Goal: Information Seeking & Learning: Find specific fact

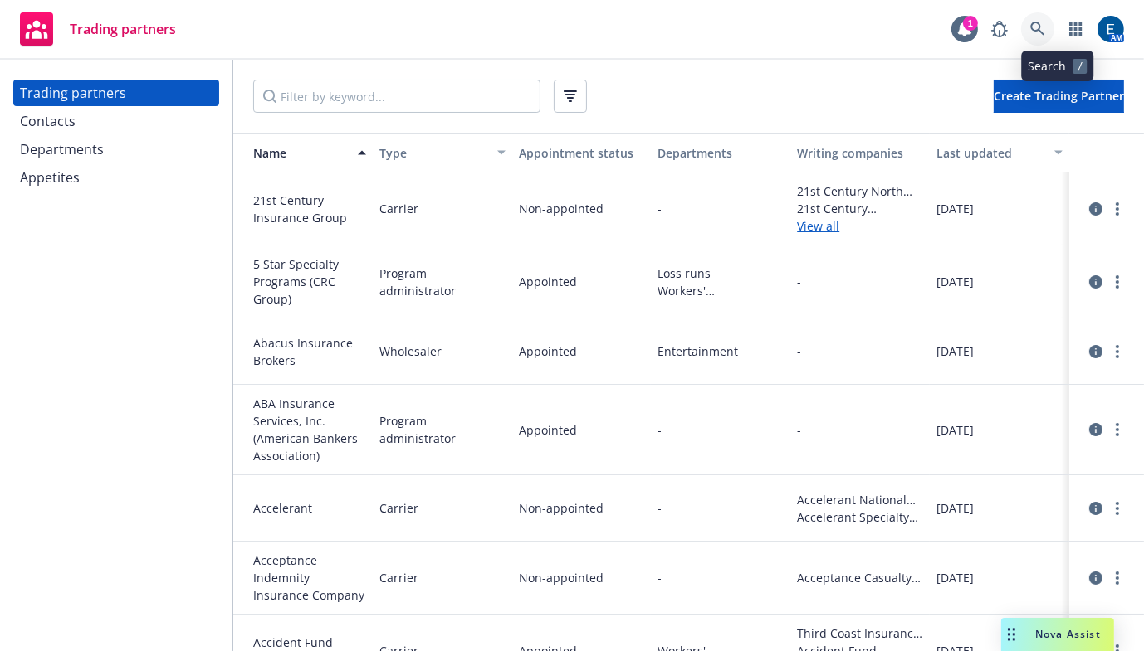
click at [1048, 32] on link at bounding box center [1037, 28] width 33 height 33
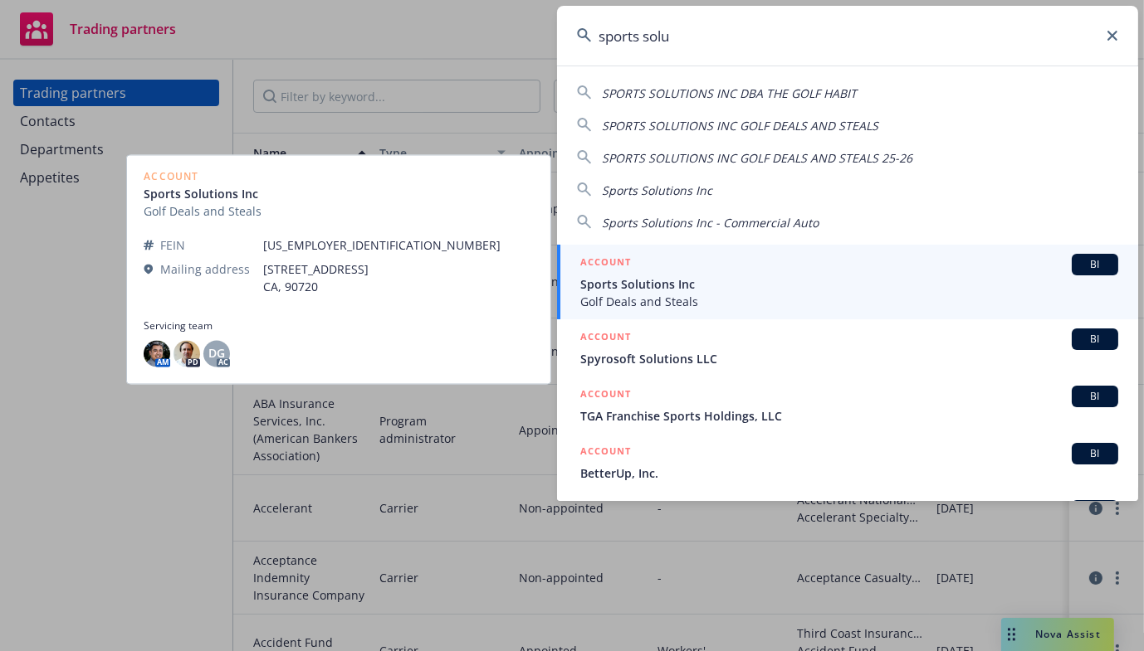
type input "sports solu"
click at [678, 276] on span "Sports Solutions Inc" at bounding box center [849, 284] width 538 height 17
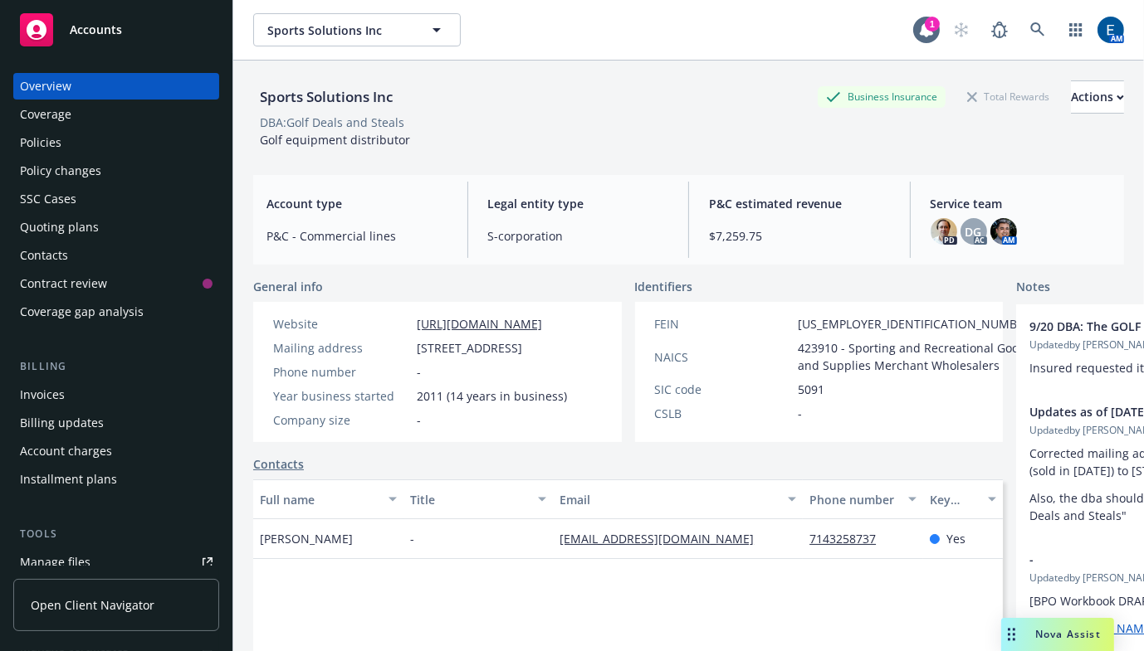
click at [36, 129] on div "Policies" at bounding box center [40, 142] width 41 height 27
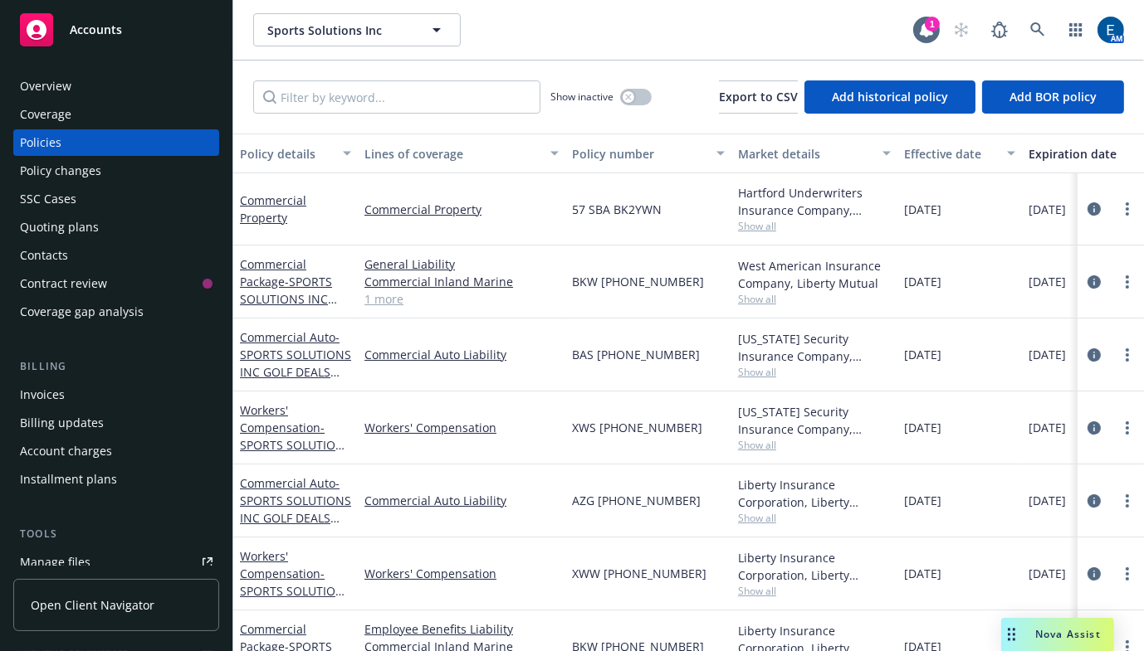
click at [390, 290] on link "1 more" at bounding box center [461, 298] width 194 height 17
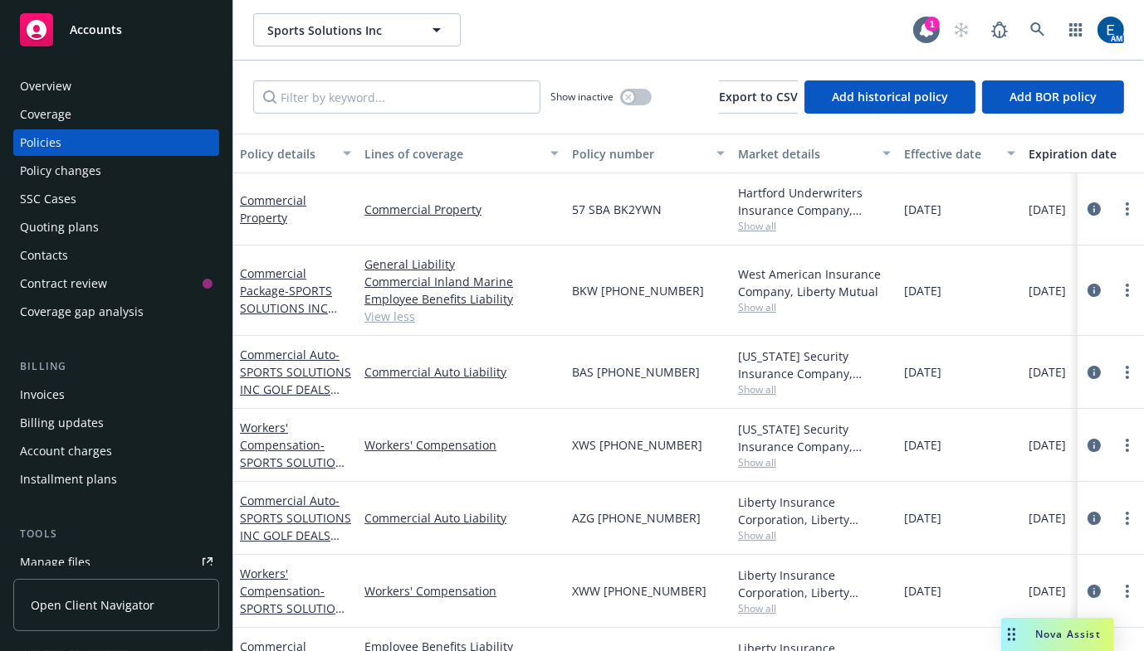
scroll to position [57, 0]
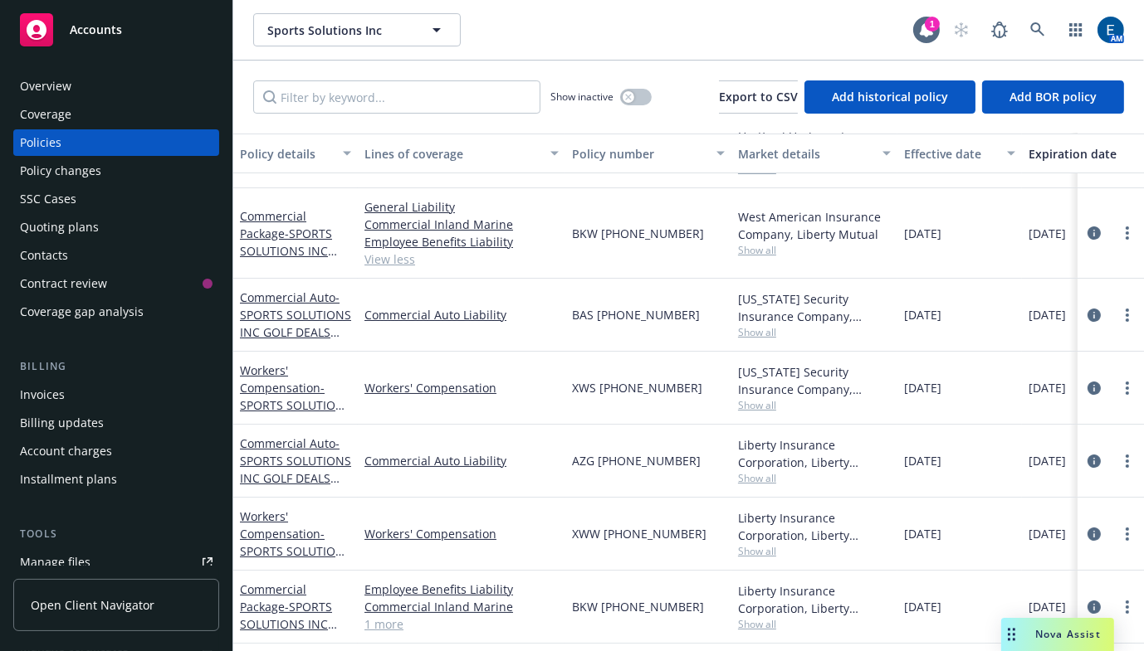
click at [965, 498] on div "[DATE]" at bounding box center [959, 534] width 124 height 73
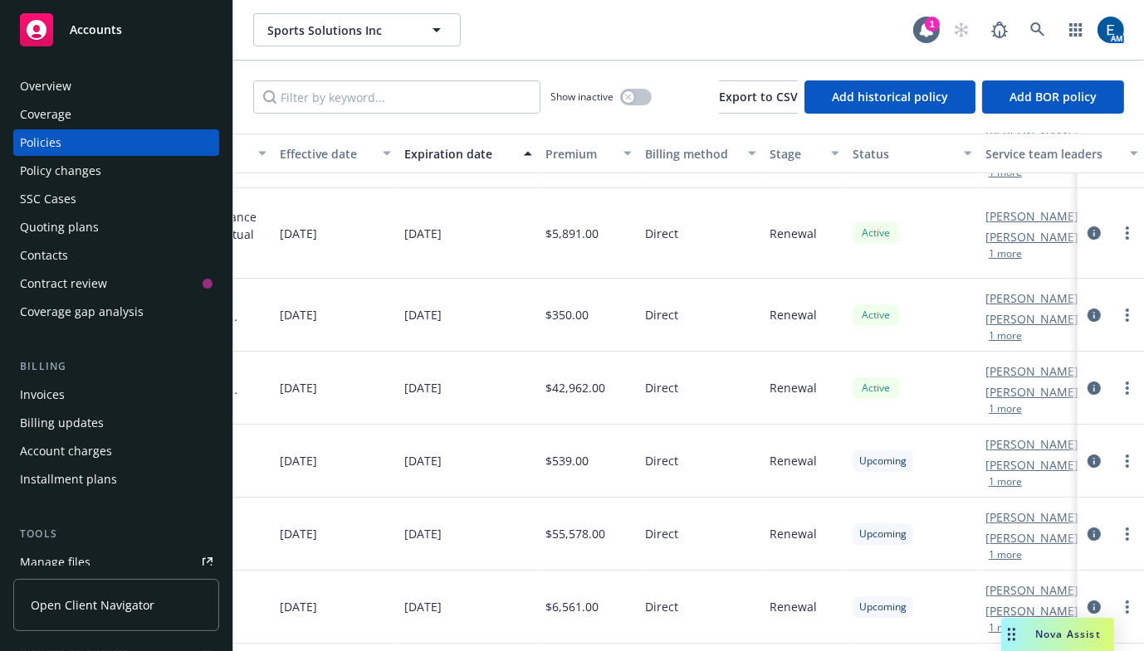
scroll to position [57, 702]
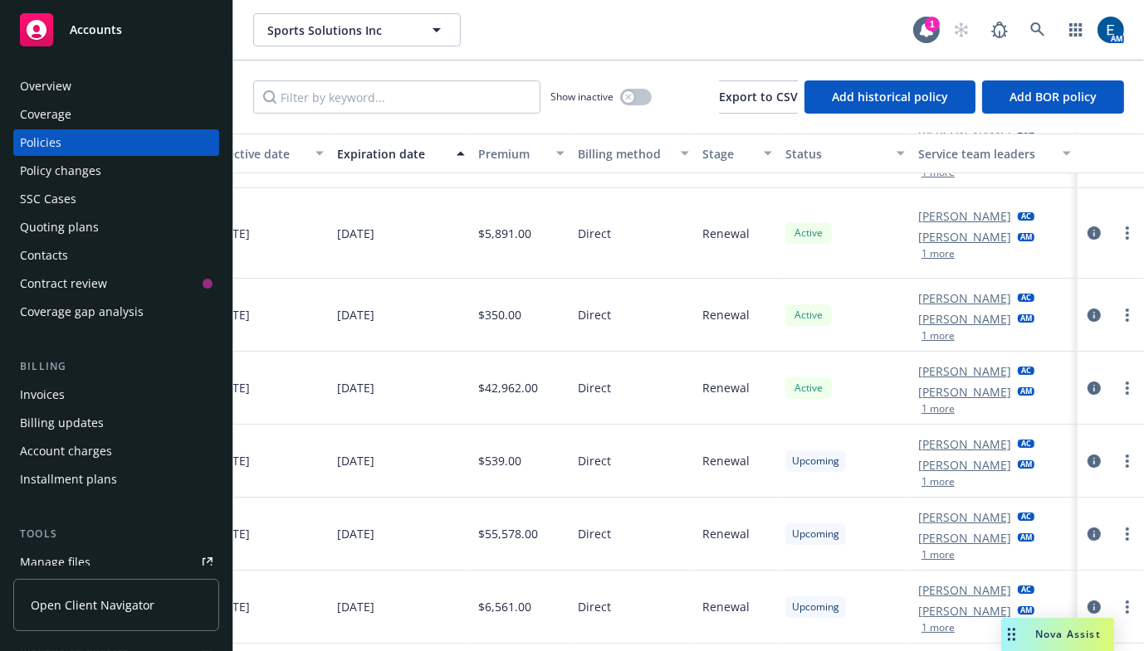
click at [968, 383] on link "Marlowe Milo" at bounding box center [964, 391] width 93 height 17
click at [863, 280] on div "Active" at bounding box center [844, 315] width 133 height 73
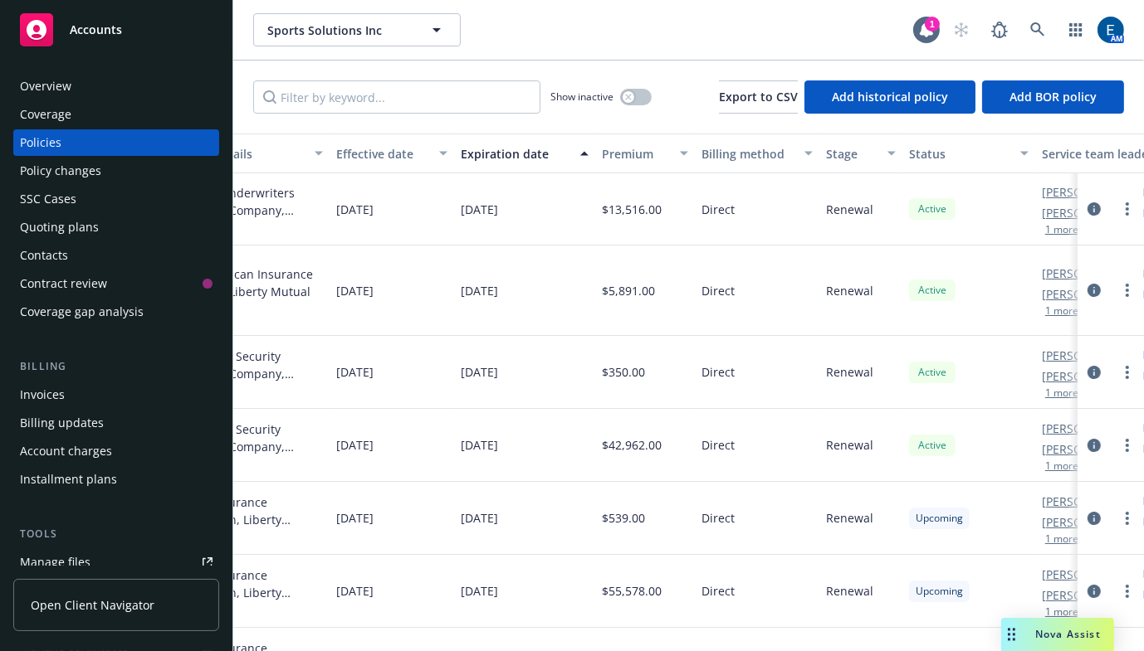
scroll to position [0, 571]
click at [622, 583] on span "$55,578.00" at bounding box center [628, 591] width 60 height 17
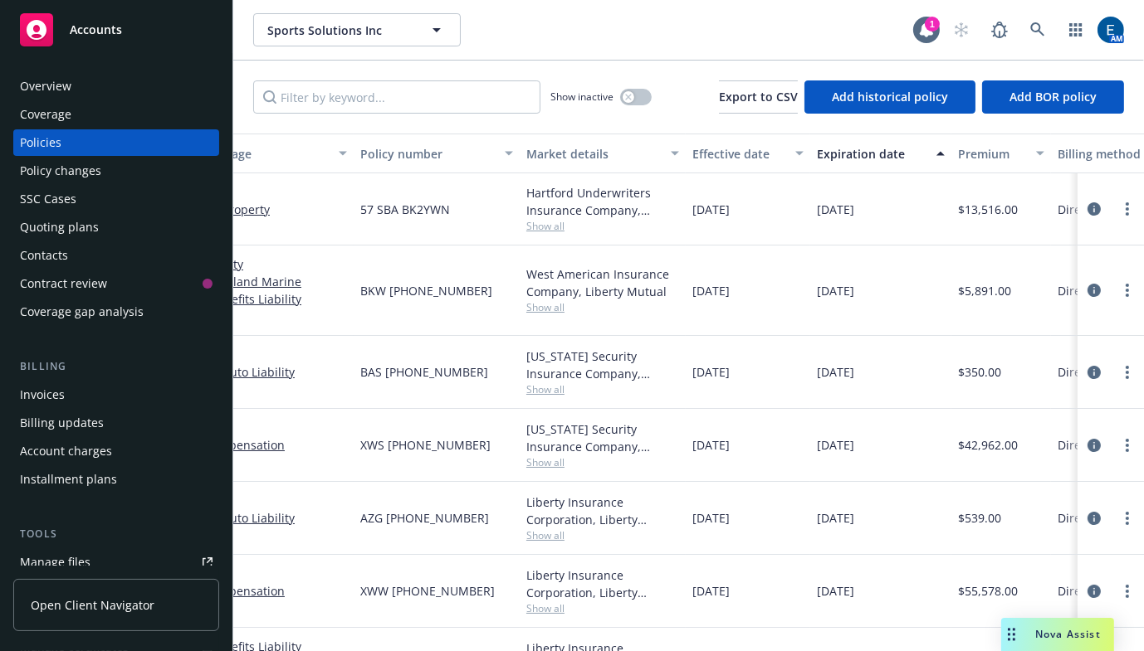
scroll to position [0, 0]
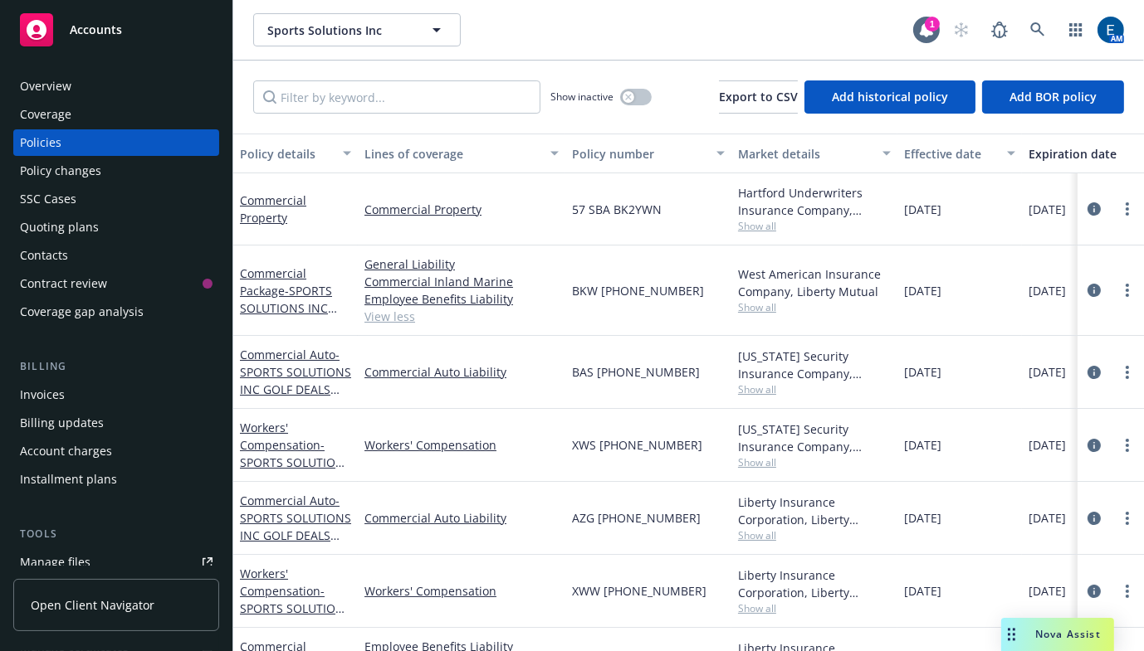
drag, startPoint x: 756, startPoint y: 33, endPoint x: 807, endPoint y: 6, distance: 58.3
click at [757, 33] on div "Sports Solutions Inc Sports Solutions Inc" at bounding box center [583, 29] width 660 height 33
